Goal: Find specific page/section: Find specific page/section

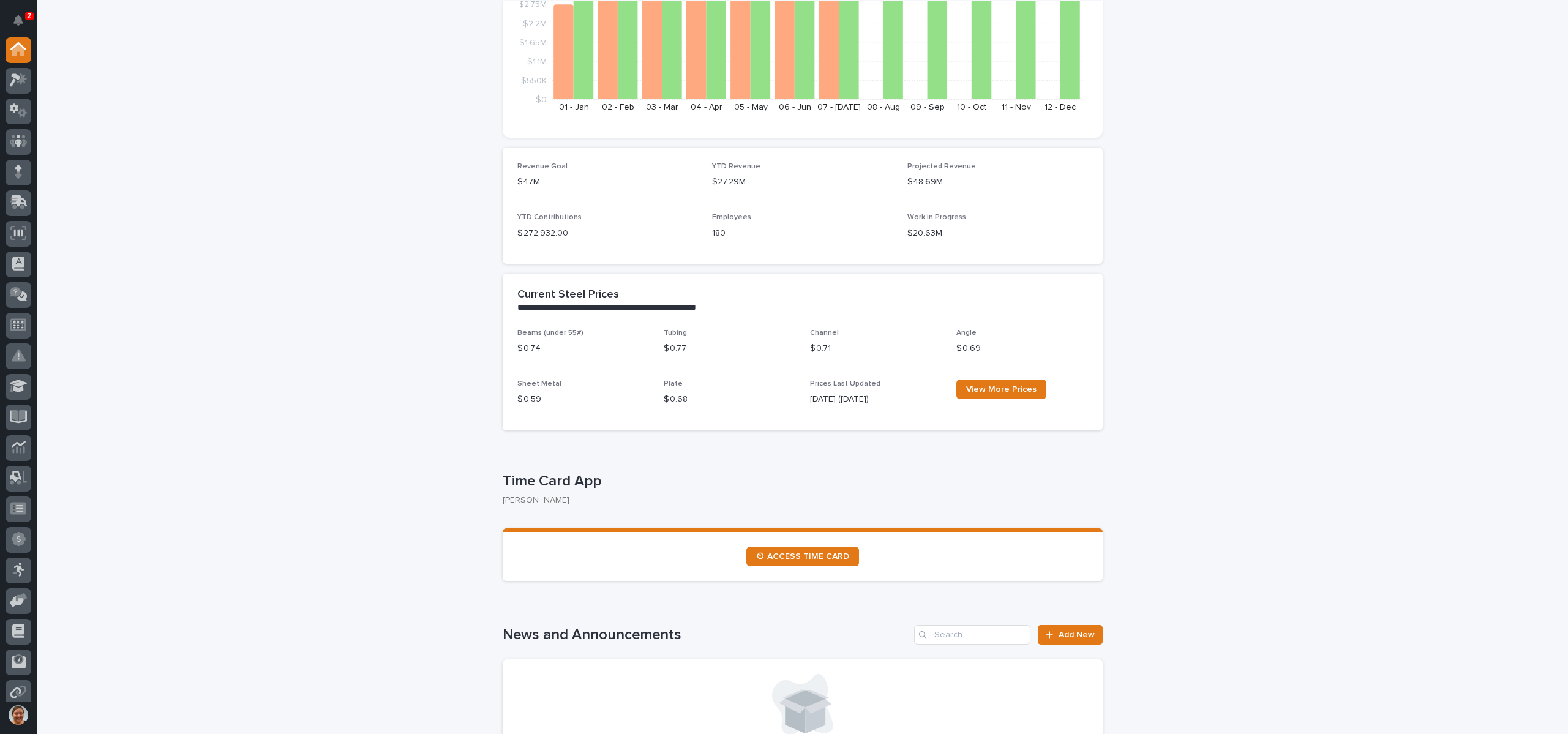
scroll to position [551, 0]
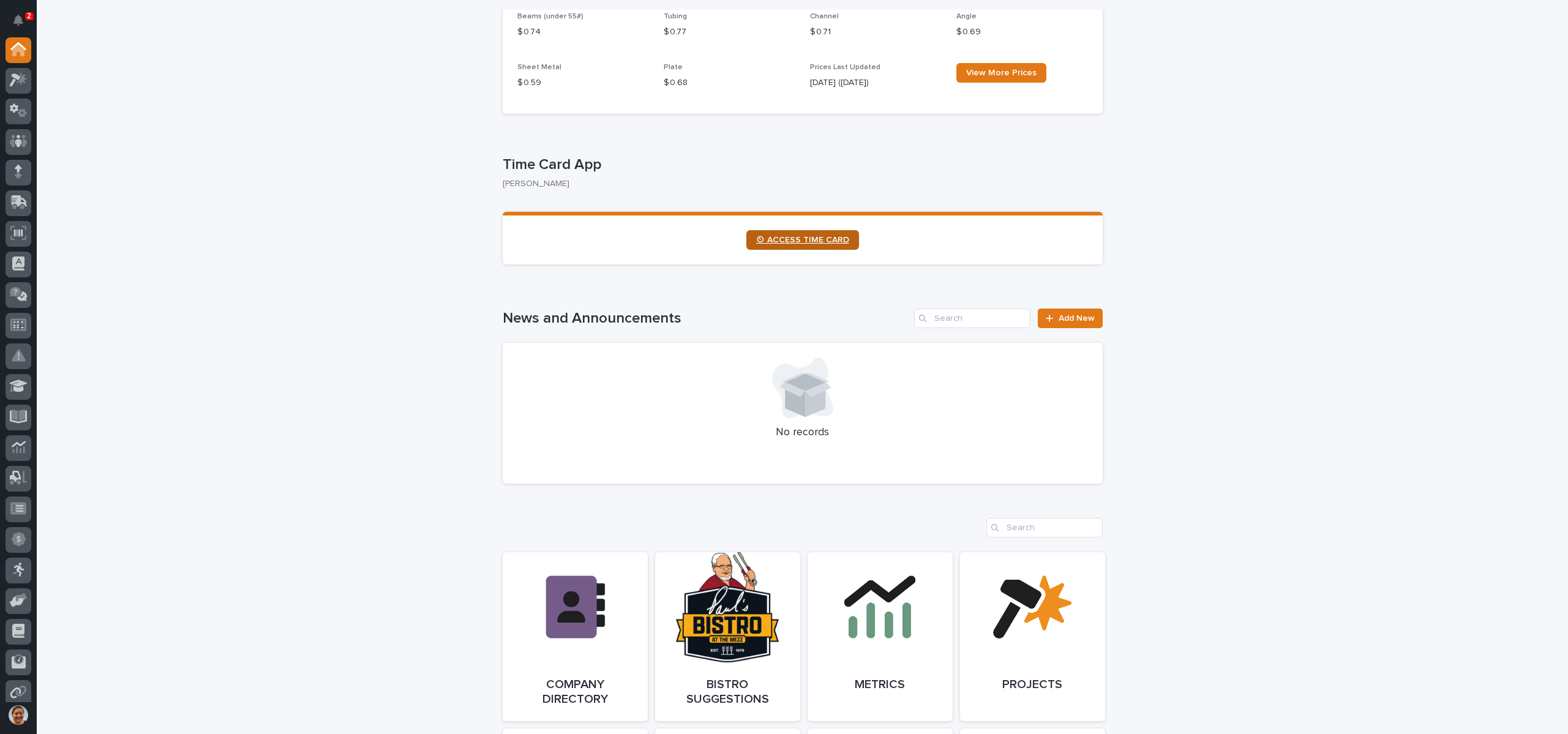
click at [793, 241] on span "⏲ ACCESS TIME CARD" at bounding box center [802, 240] width 93 height 9
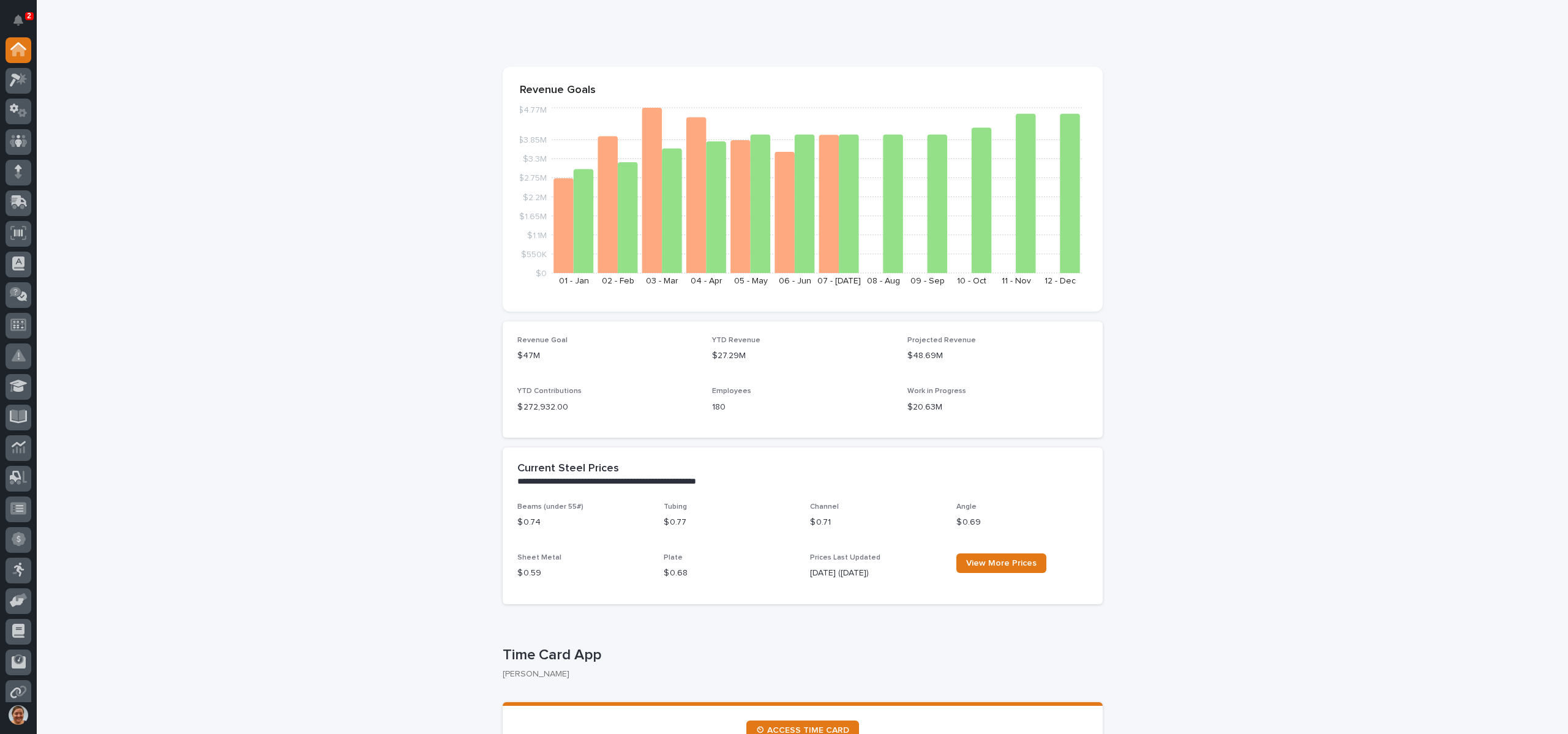
scroll to position [0, 0]
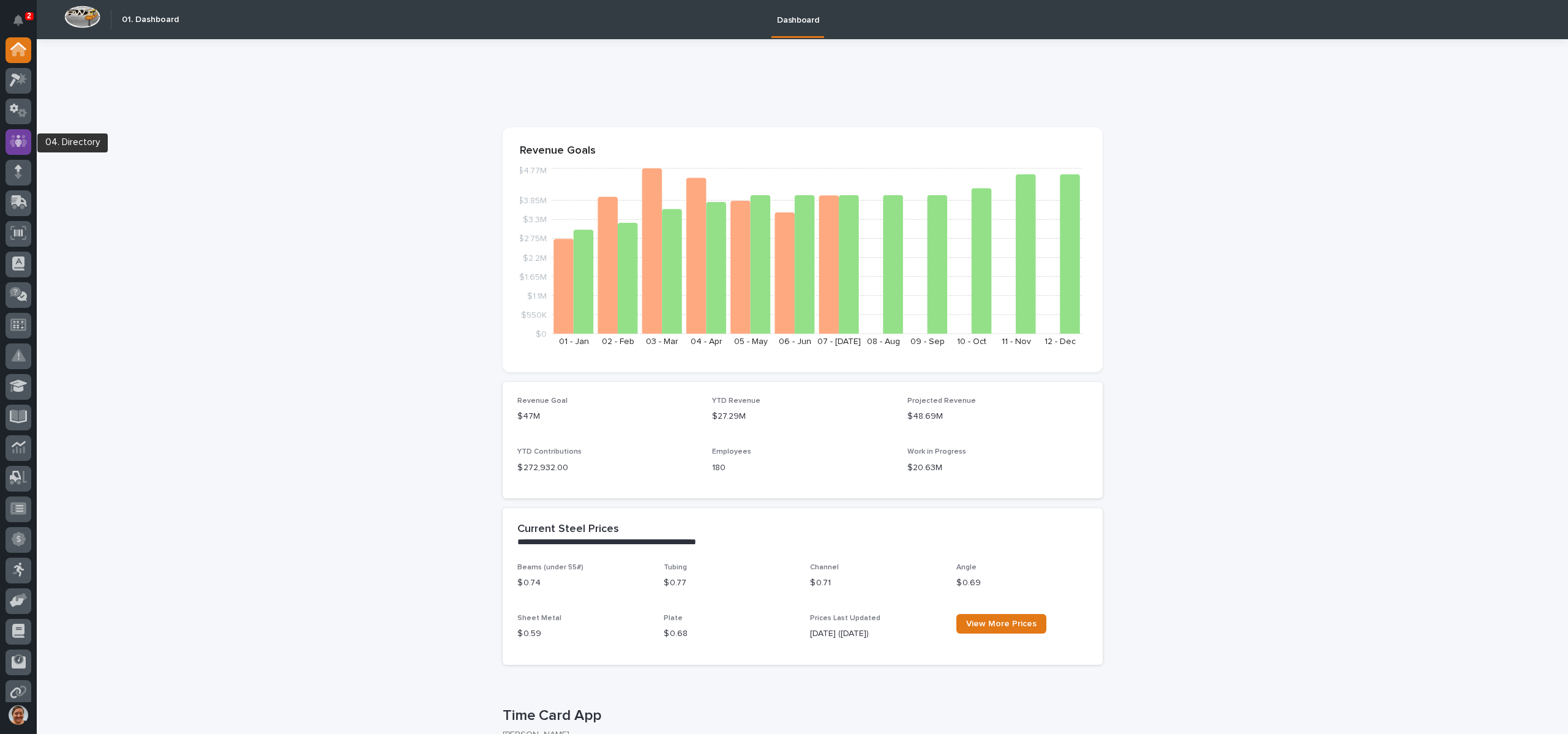
click at [25, 139] on icon at bounding box center [19, 141] width 18 height 14
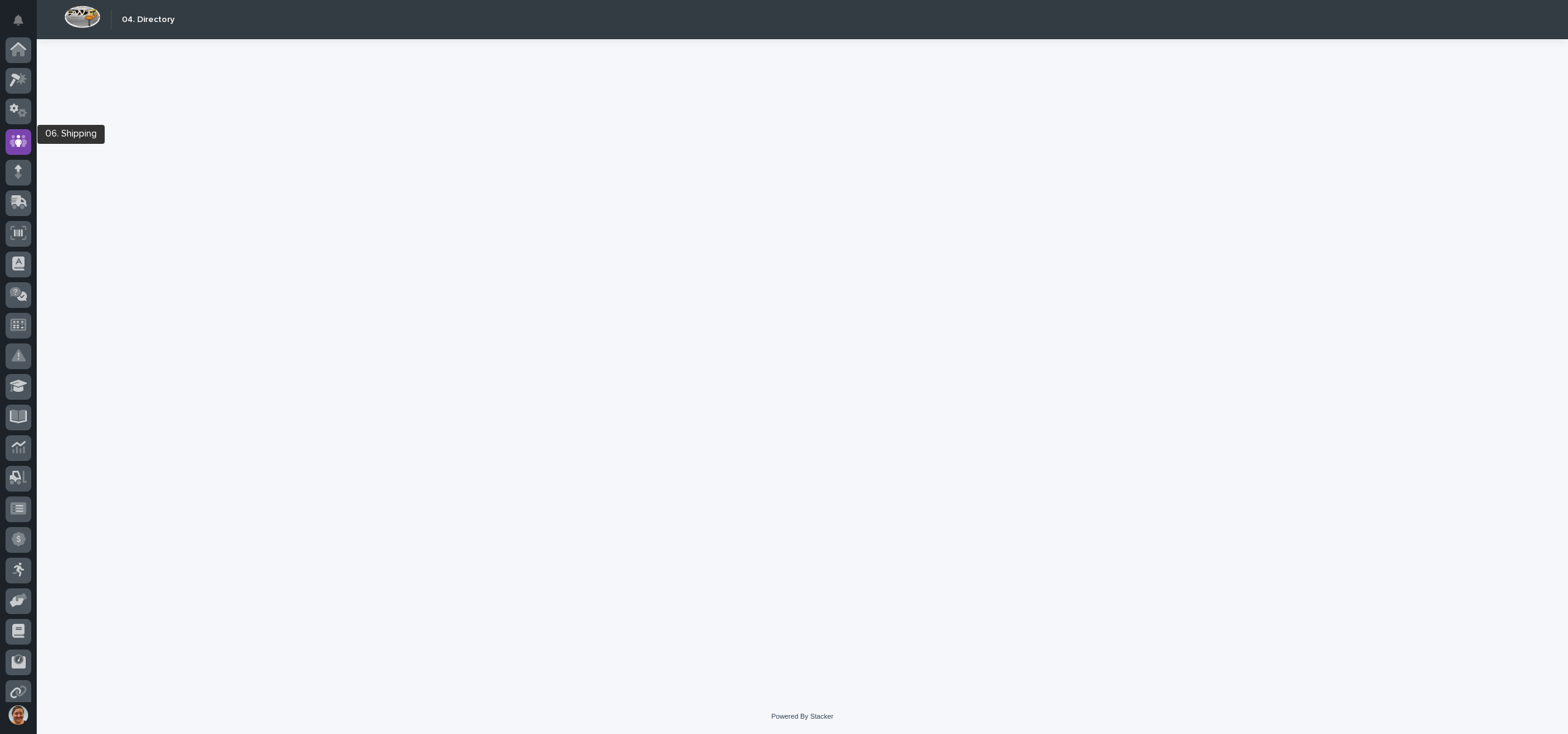
scroll to position [70, 0]
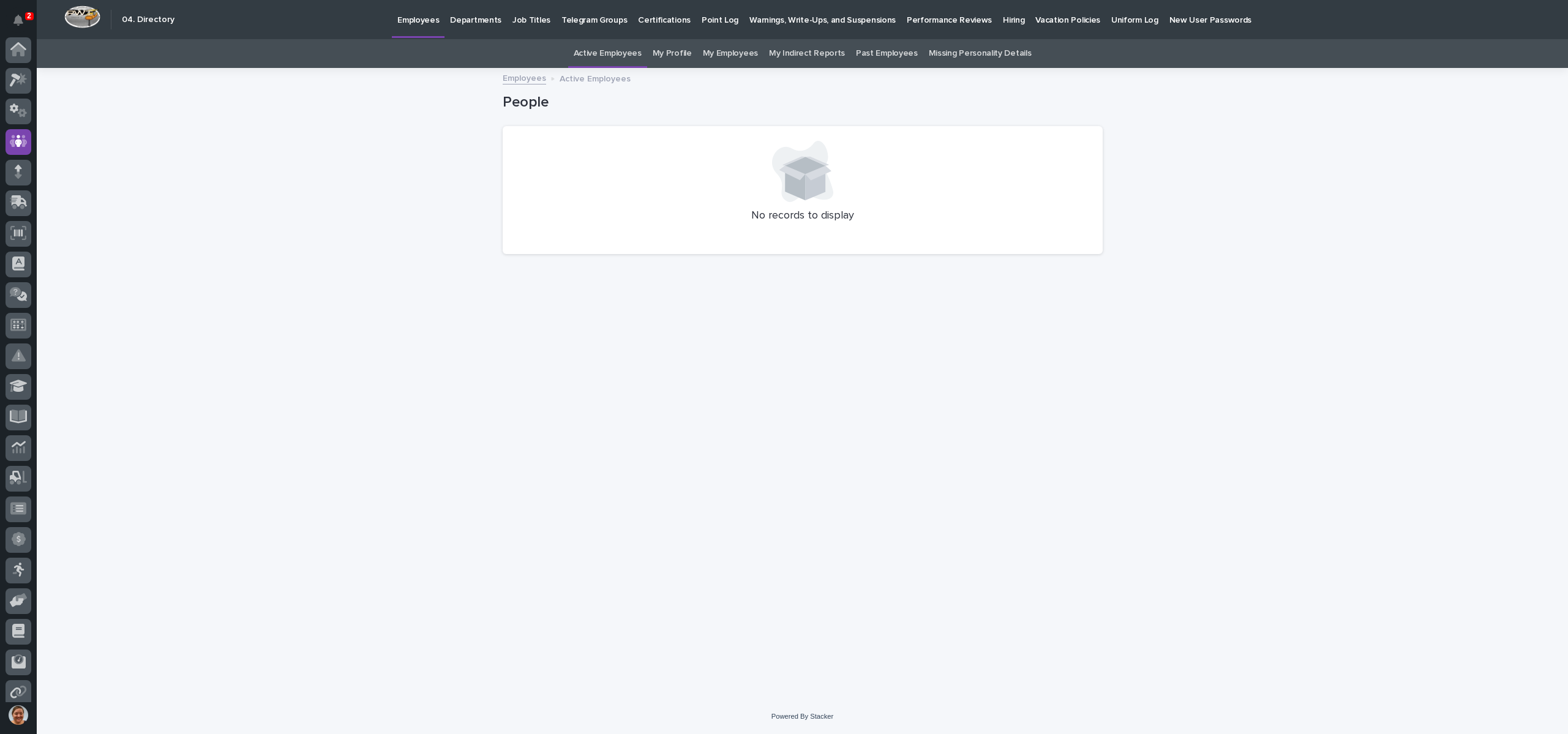
scroll to position [70, 0]
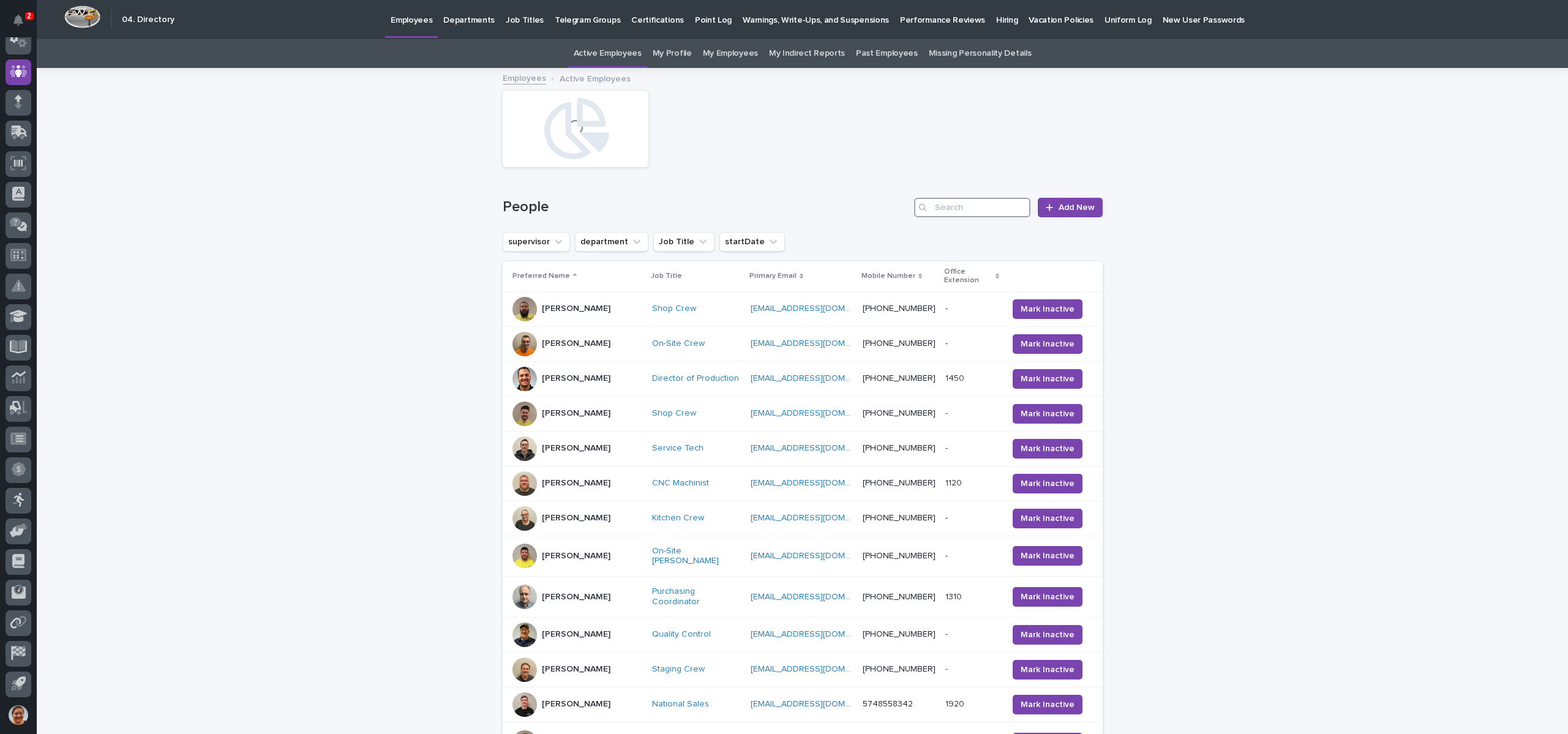
click at [950, 199] on input "Search" at bounding box center [972, 208] width 116 height 20
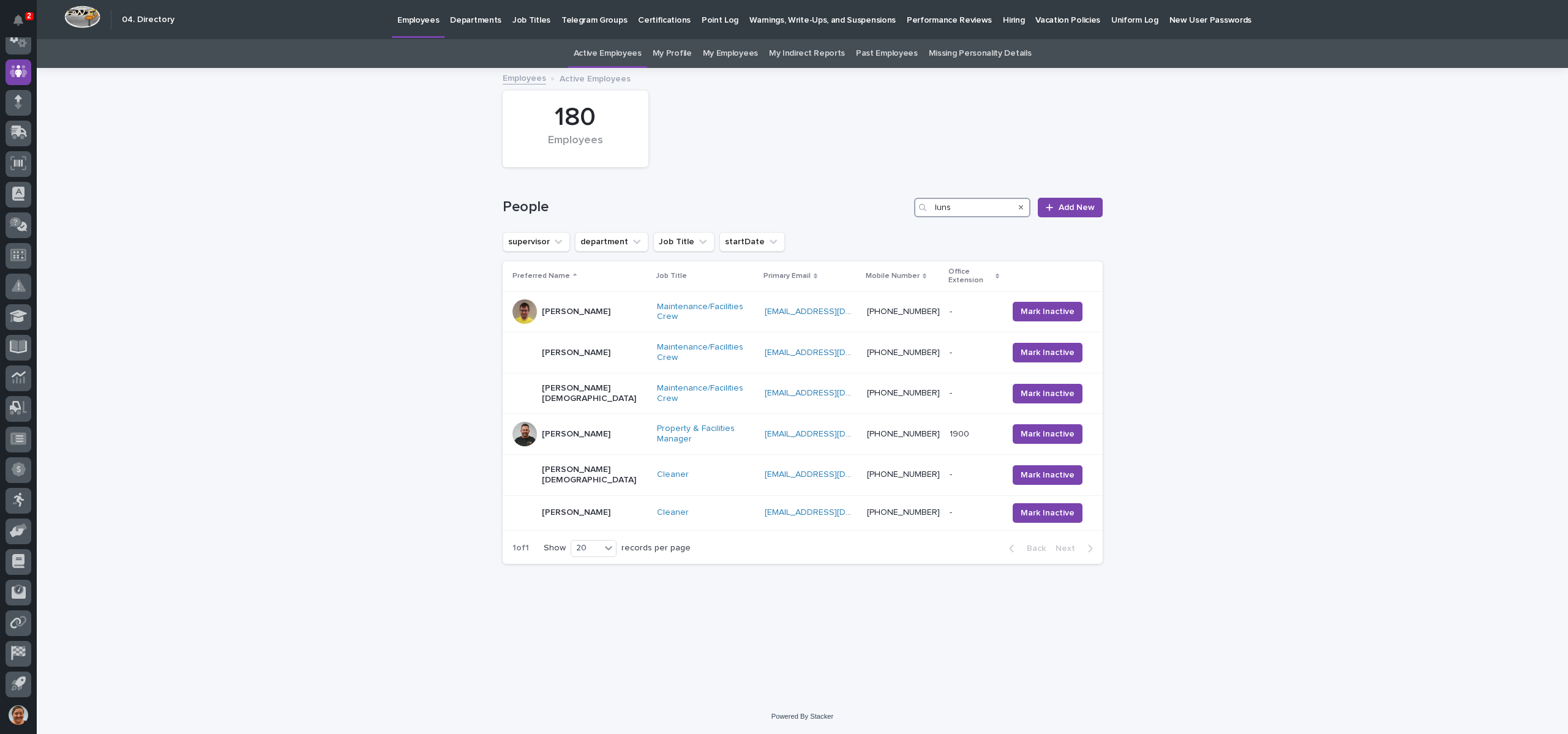
type input "luns"
